Goal: Check status: Check status

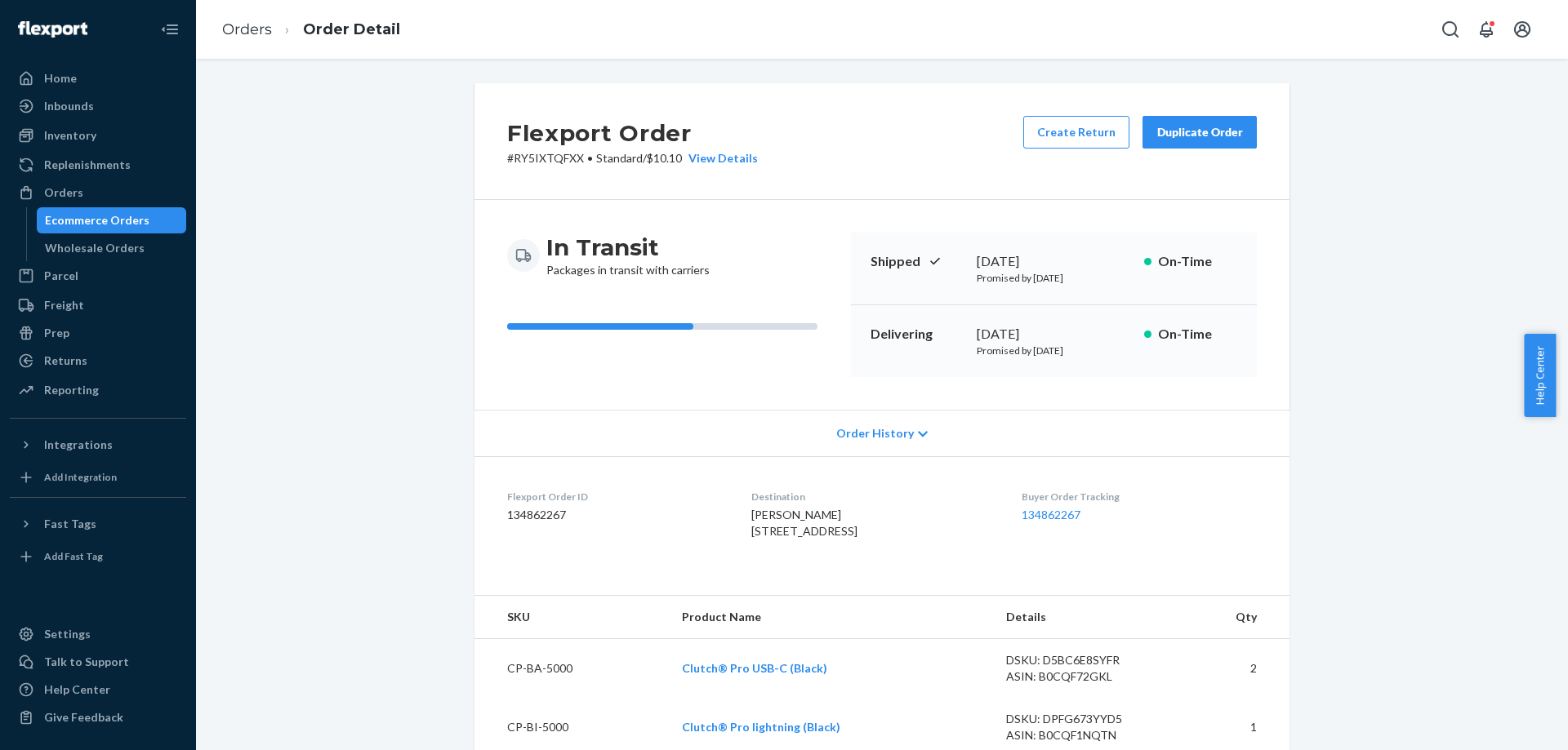
click at [146, 221] on div "Ecommerce Orders" at bounding box center [111, 220] width 147 height 23
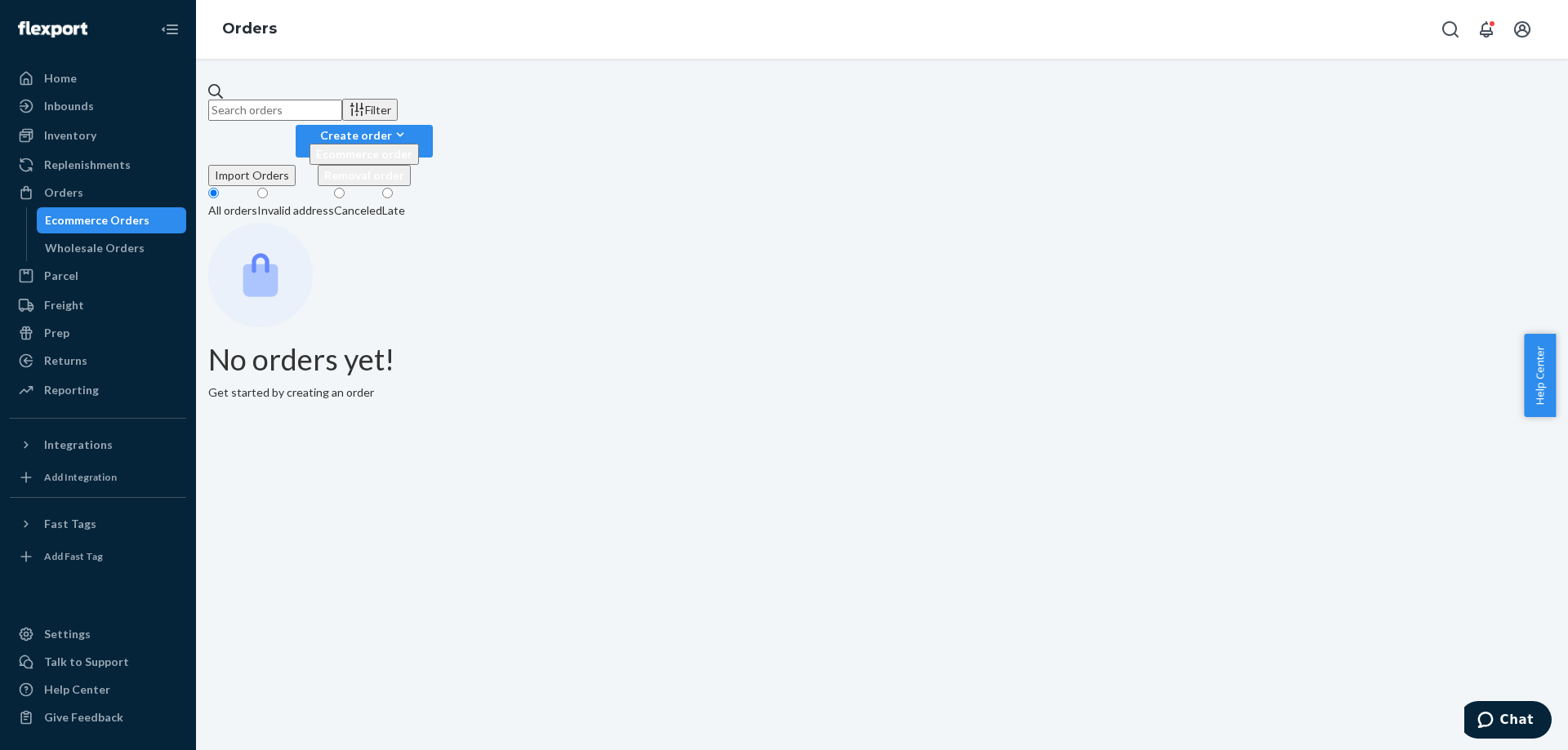
click at [342, 99] on input "text" at bounding box center [274, 109] width 134 height 21
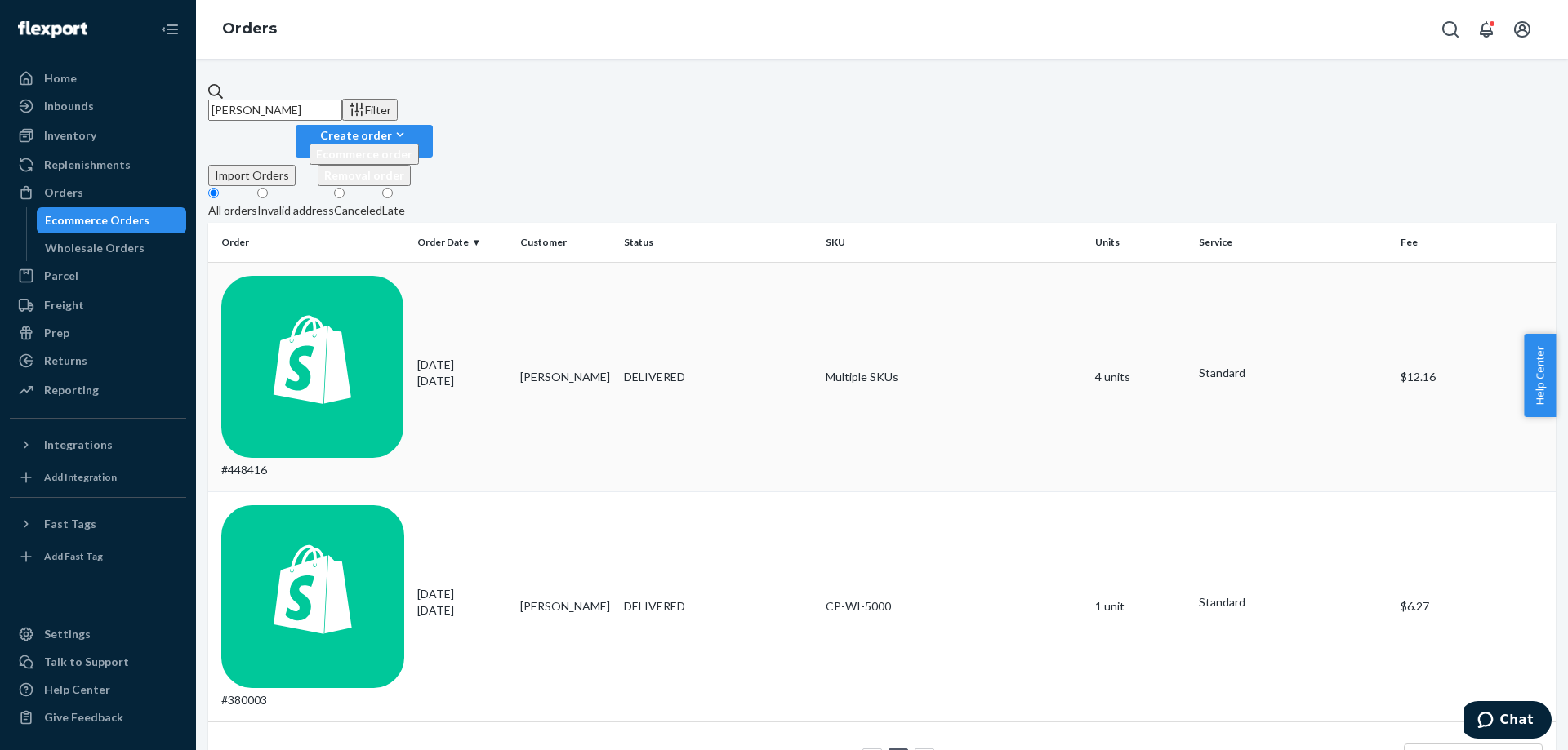
type input "linda byru"
click at [493, 271] on td "08/10/2025 13 days ago" at bounding box center [463, 377] width 104 height 231
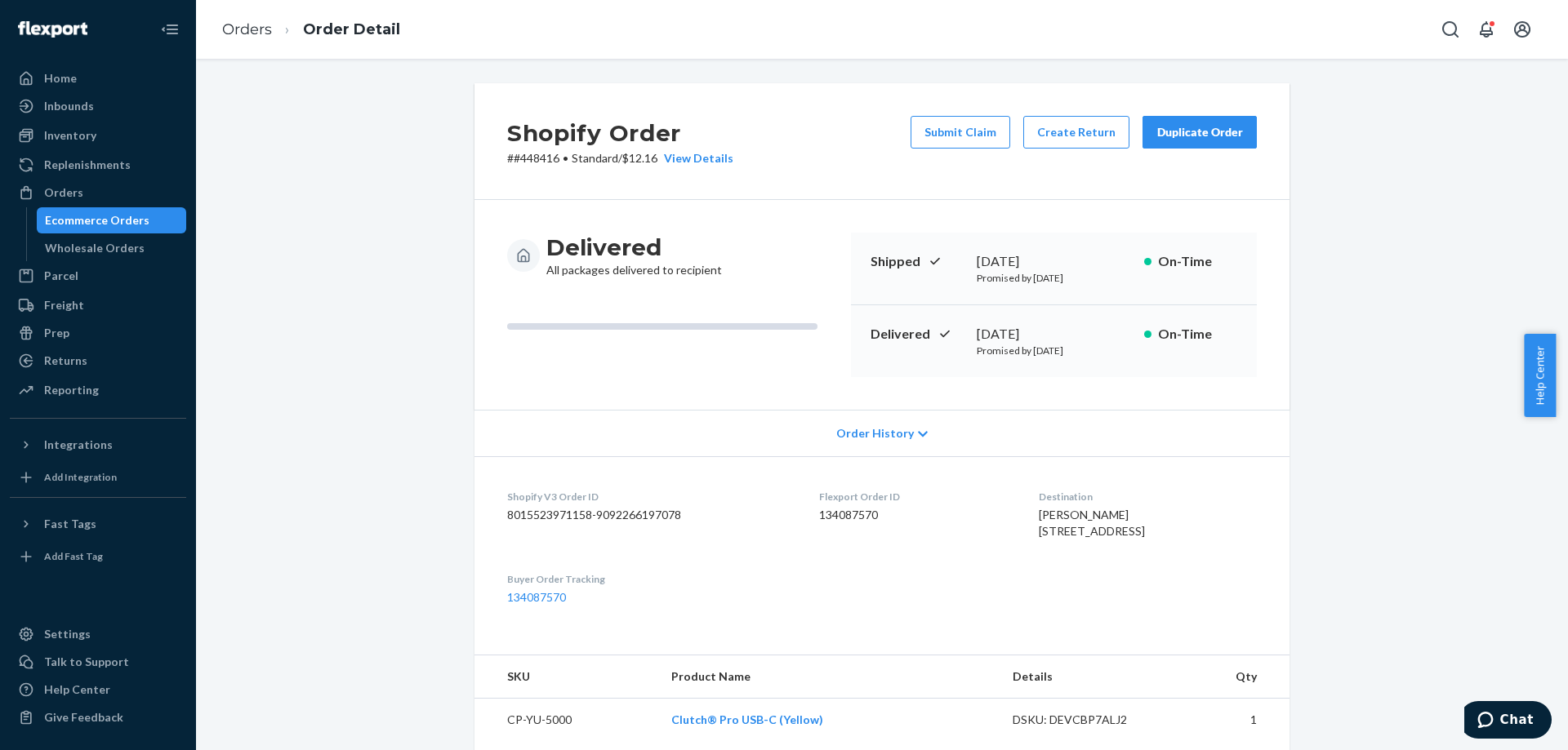
click at [540, 157] on p "# #448416 • Standard / $12.16 View Details" at bounding box center [620, 159] width 226 height 16
copy p "448416"
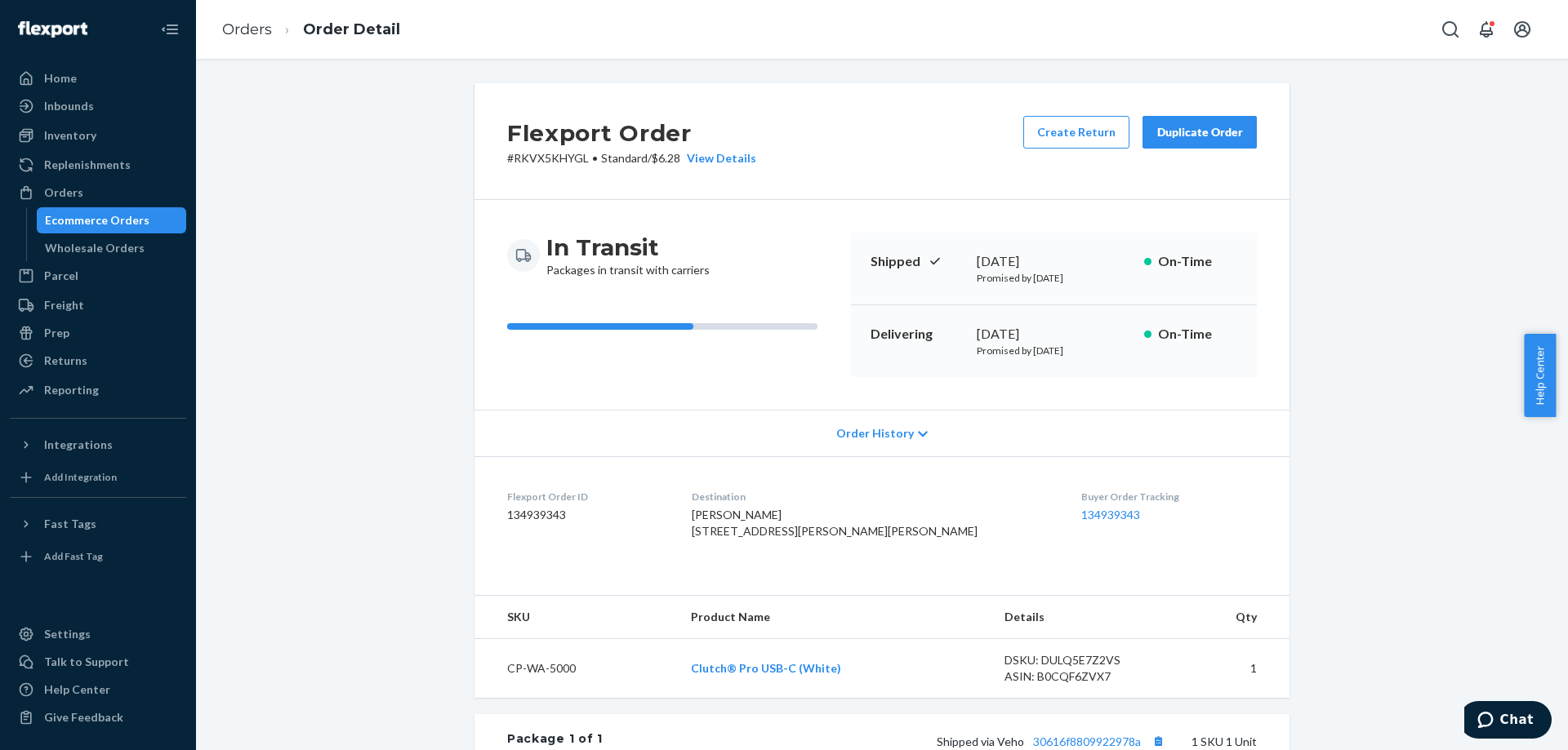
click at [1282, 394] on div "In Transit Packages in transit with carriers Shipped [DATE] Promised by [DATE] …" at bounding box center [882, 304] width 815 height 210
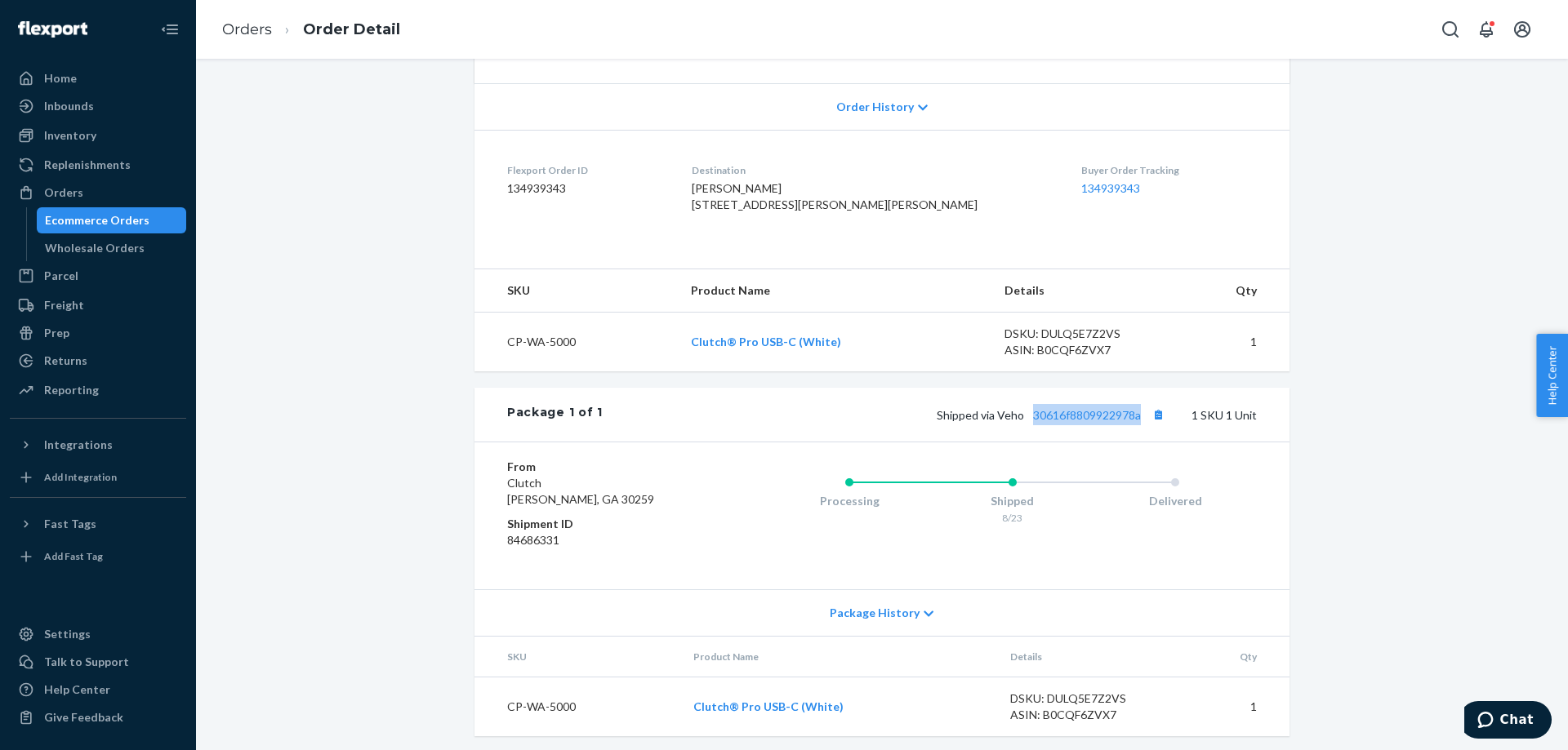
drag, startPoint x: 1023, startPoint y: 464, endPoint x: 1133, endPoint y: 463, distance: 110.0
click at [1133, 442] on div "Package 1 of 1 Shipped via Veho 30616f8809922978a 1 SKU 1 Unit" at bounding box center [882, 415] width 815 height 54
copy link "30616f8809922978a"
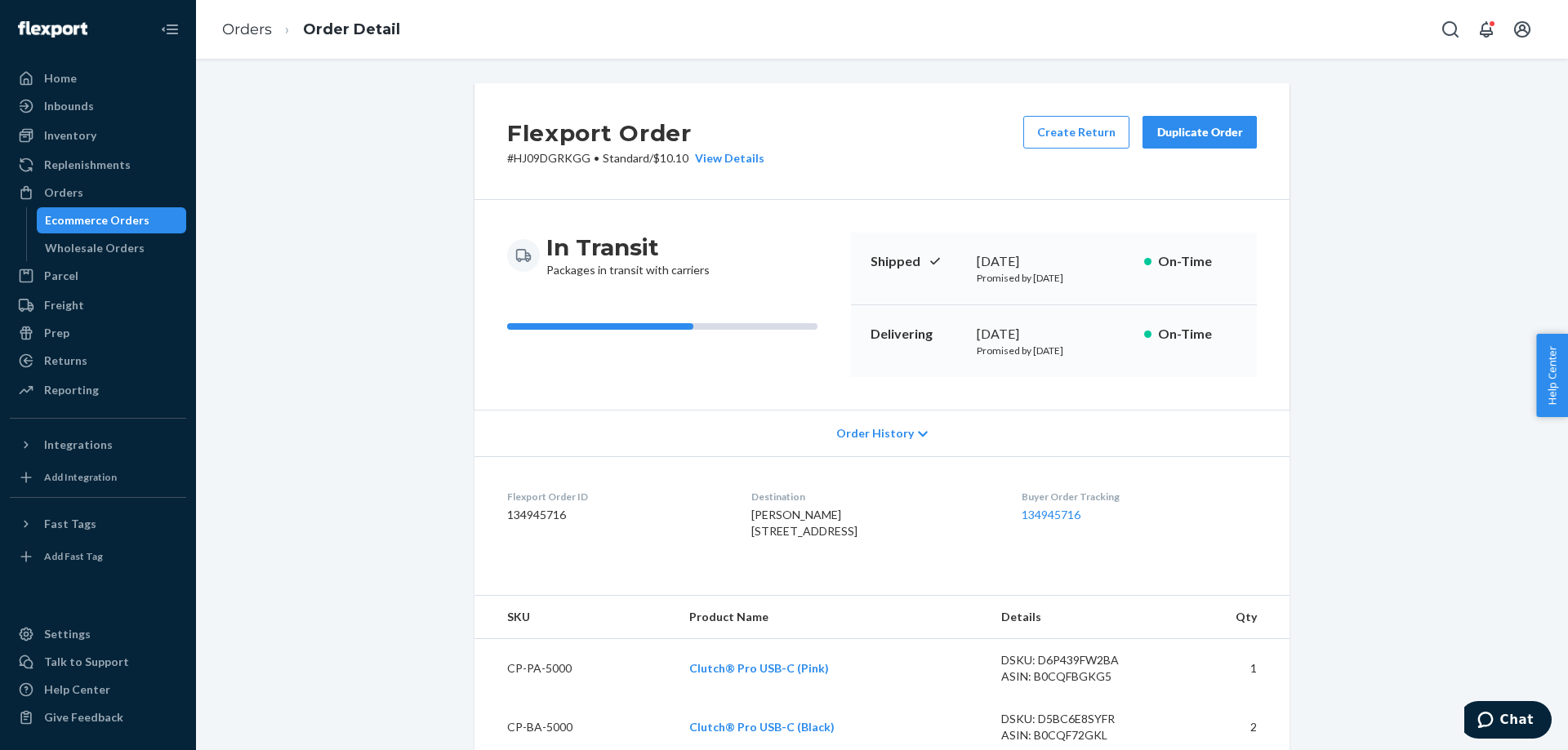
click at [926, 375] on div "Delivering August 23, 2025 Promised by September 3, 2025 On-Time" at bounding box center [1053, 341] width 406 height 72
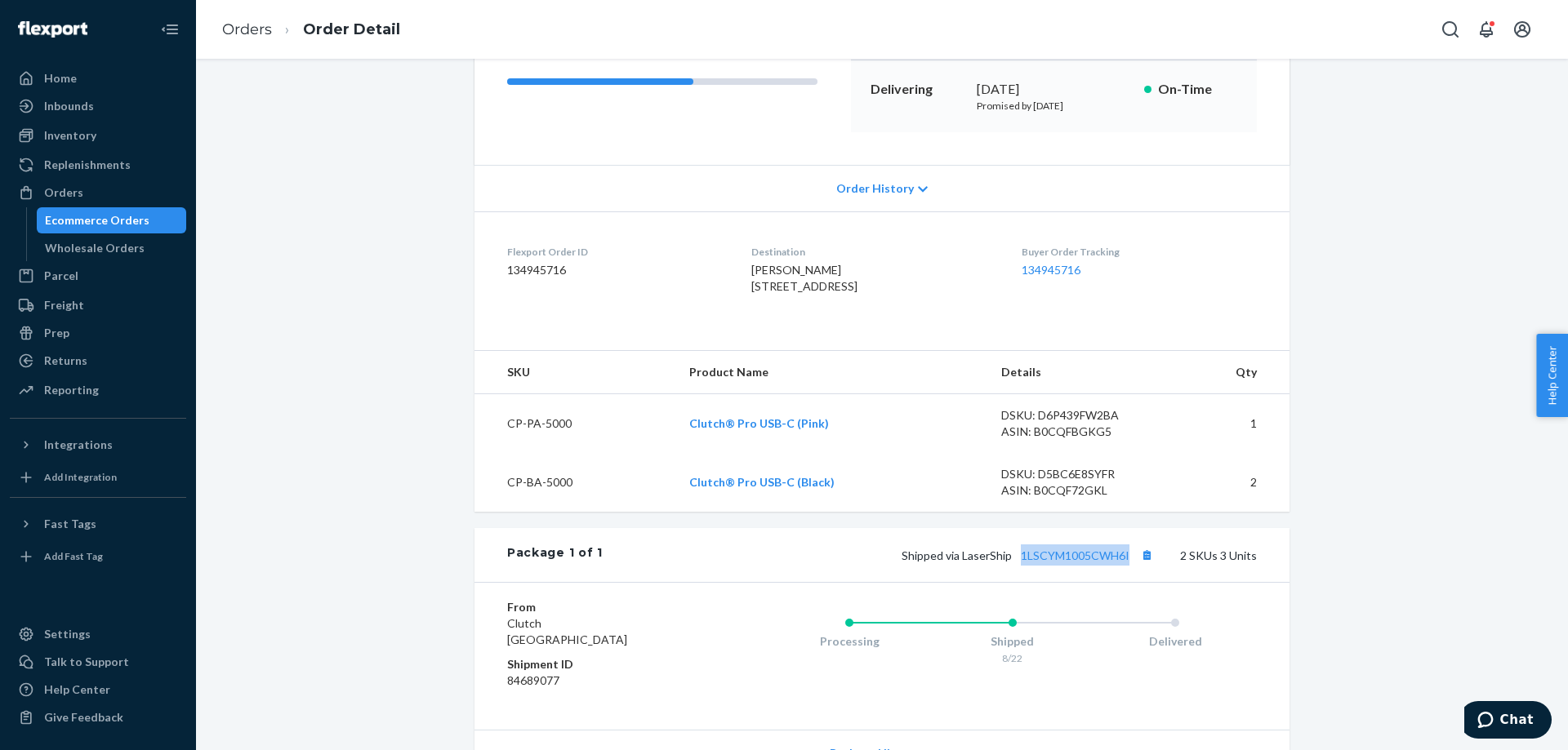
drag, startPoint x: 1020, startPoint y: 598, endPoint x: 1132, endPoint y: 600, distance: 112.0
click at [1132, 582] on div "Package 1 of 1 Shipped via LaserShip 1LSCYM1005CWH6I 2 SKUs 3 Units" at bounding box center [882, 555] width 815 height 54
copy link "1LSCYM1005CWH6I"
